Goal: Find specific page/section: Find specific page/section

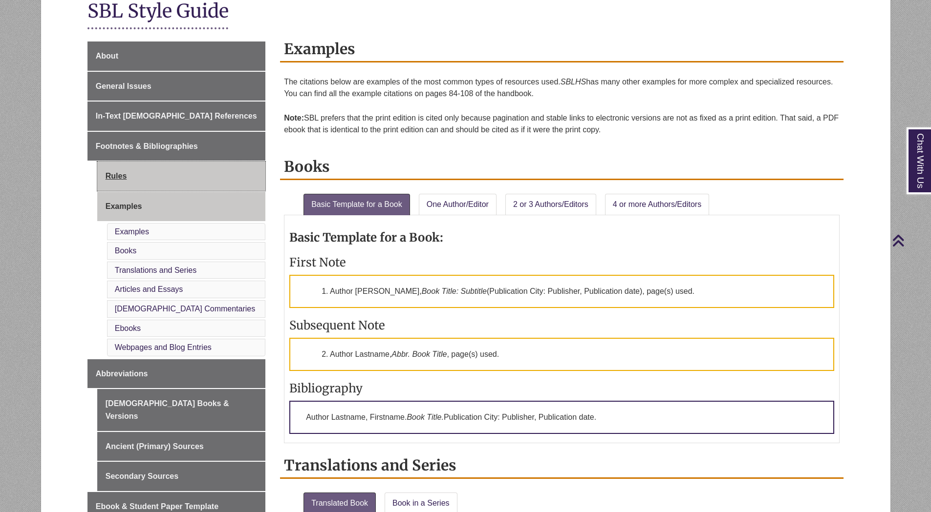
scroll to position [293, 0]
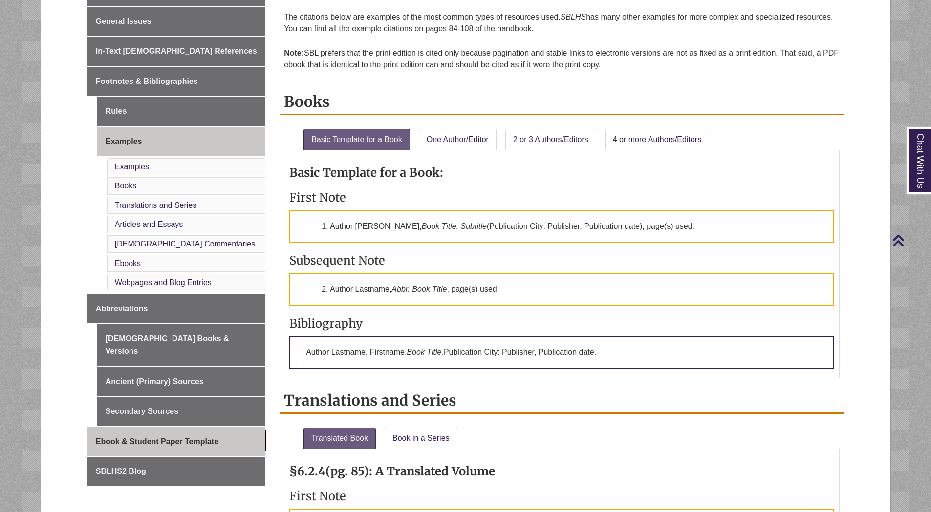
click at [161, 438] on span "Ebook & Student Paper Template" at bounding box center [157, 442] width 123 height 8
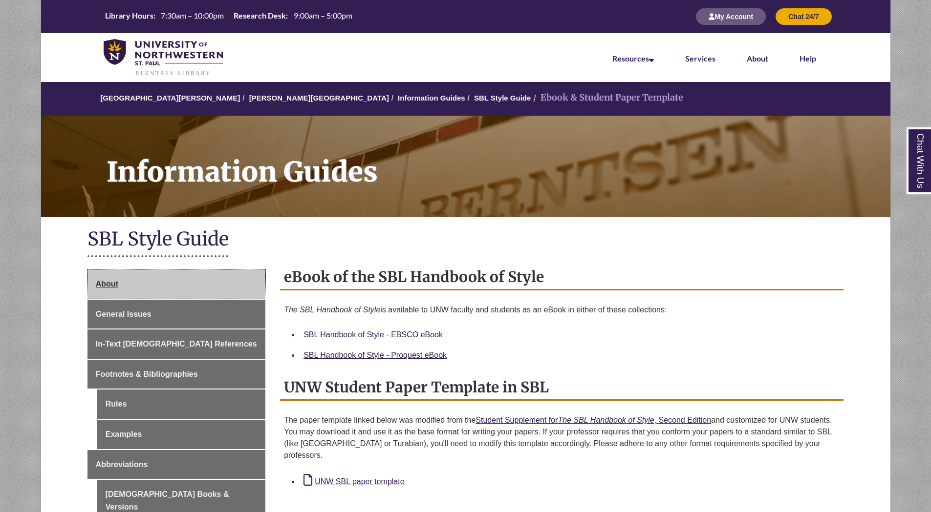
click at [108, 289] on link "About" at bounding box center [176, 284] width 178 height 29
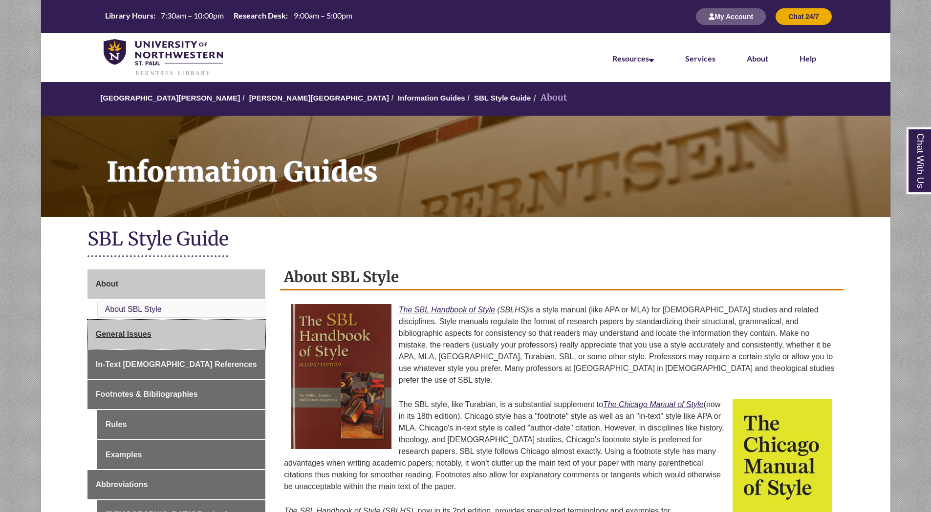
click at [110, 341] on link "General Issues" at bounding box center [176, 334] width 178 height 29
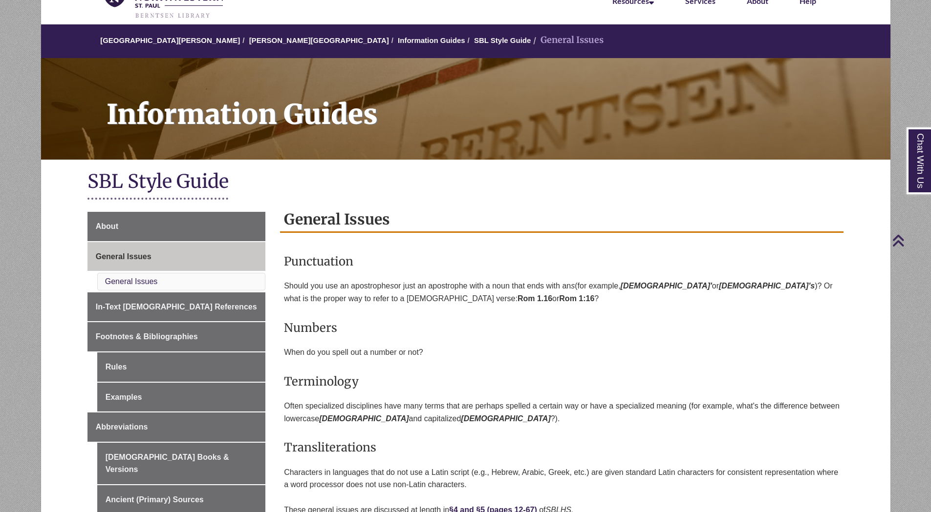
scroll to position [39, 0]
